Goal: Navigation & Orientation: Find specific page/section

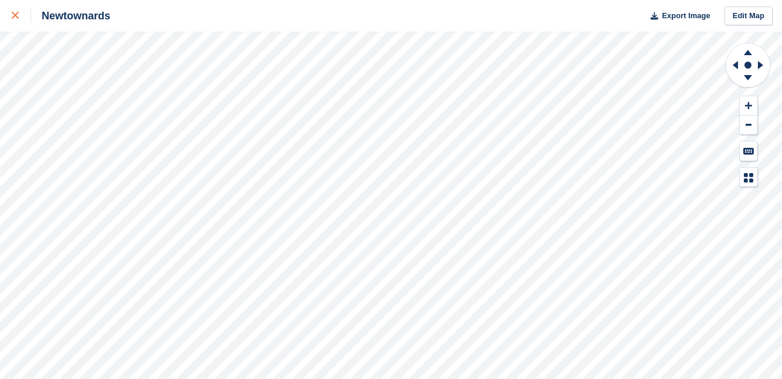
click at [13, 15] on icon at bounding box center [15, 15] width 7 height 7
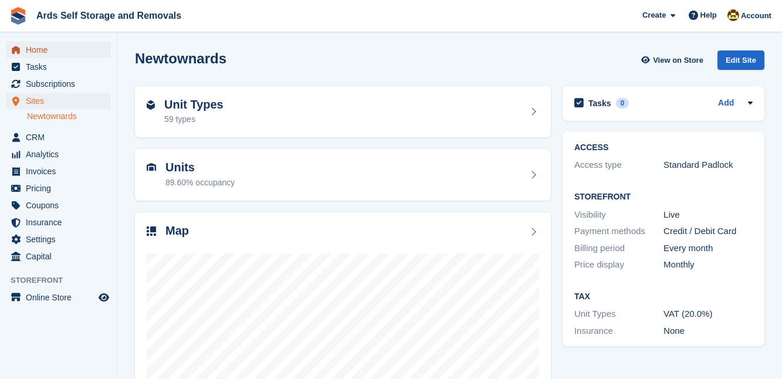
click at [35, 45] on span "Home" at bounding box center [61, 50] width 70 height 16
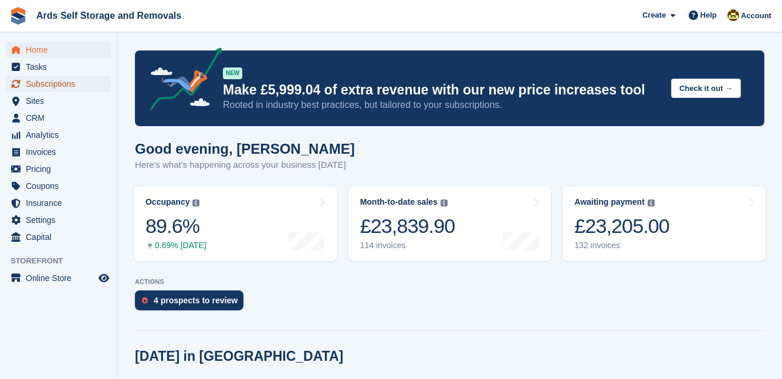
click at [53, 80] on span "Subscriptions" at bounding box center [61, 84] width 70 height 16
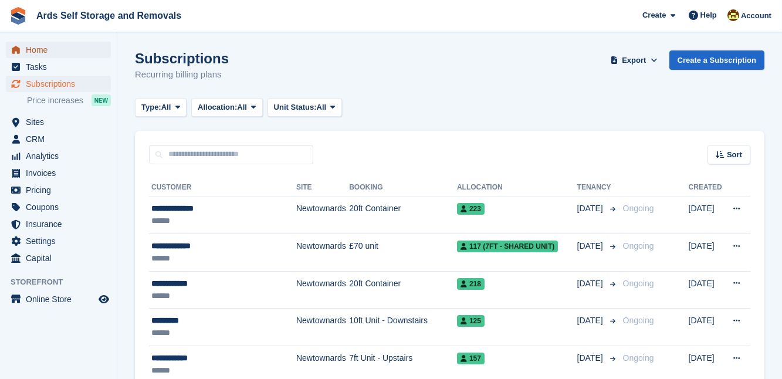
click at [40, 49] on span "Home" at bounding box center [61, 50] width 70 height 16
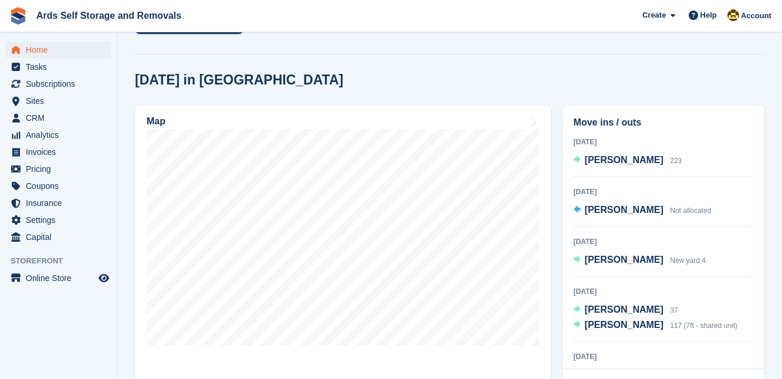
scroll to position [277, 0]
